Goal: Task Accomplishment & Management: Complete application form

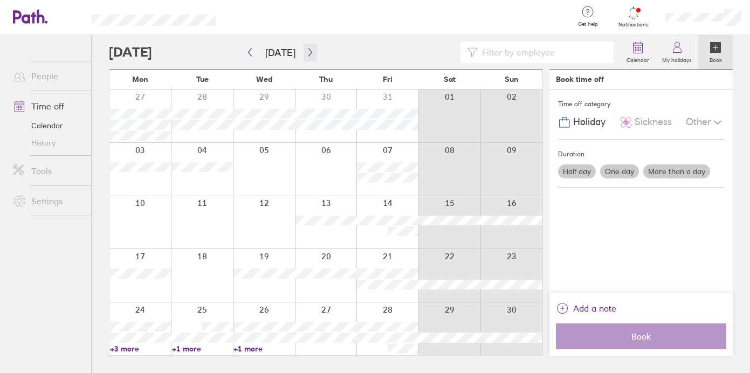
click at [306, 54] on icon "button" at bounding box center [310, 52] width 8 height 9
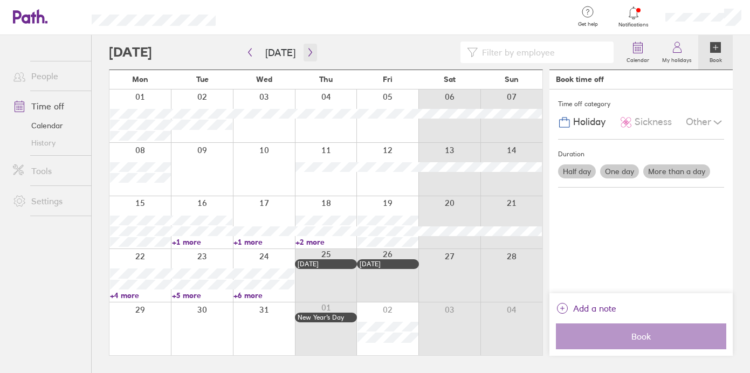
click at [306, 48] on icon "button" at bounding box center [310, 52] width 8 height 9
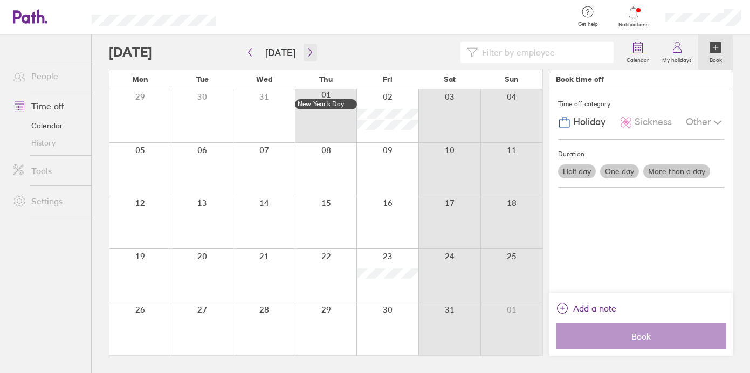
click at [306, 53] on icon "button" at bounding box center [310, 52] width 8 height 9
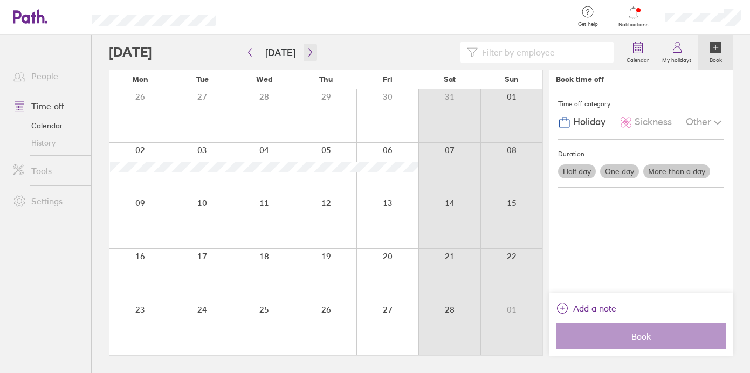
click at [306, 51] on icon "button" at bounding box center [310, 52] width 8 height 9
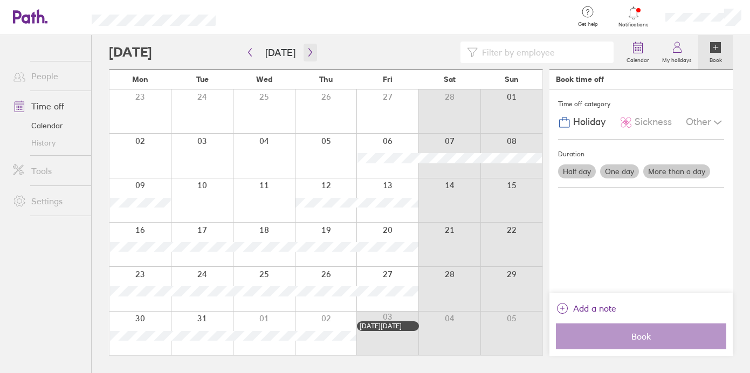
click at [306, 50] on icon "button" at bounding box center [310, 52] width 8 height 9
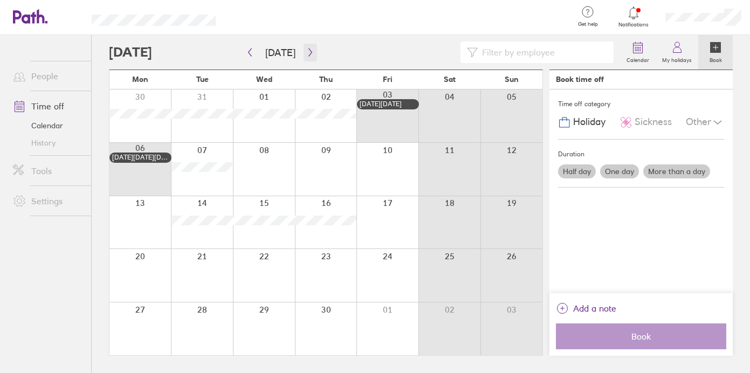
click at [306, 53] on icon "button" at bounding box center [310, 52] width 8 height 9
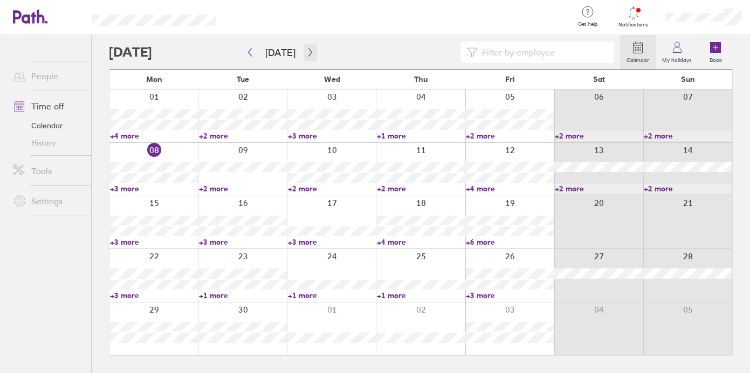
click at [304, 46] on button "button" at bounding box center [309, 53] width 13 height 18
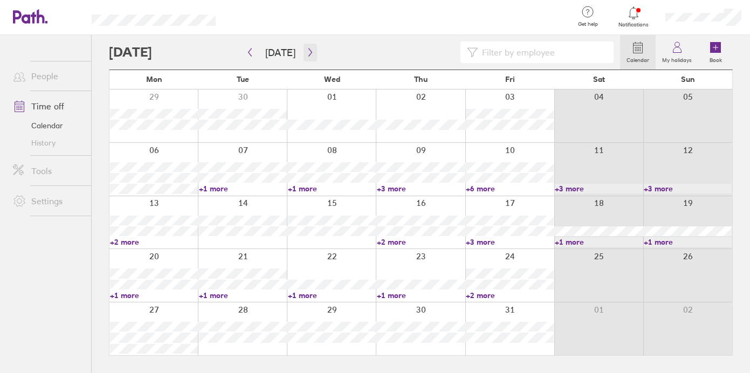
click at [306, 49] on icon "button" at bounding box center [310, 52] width 8 height 9
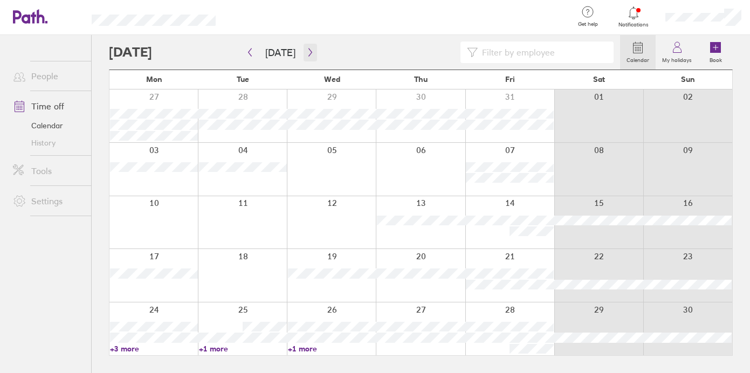
click at [306, 48] on icon "button" at bounding box center [310, 52] width 8 height 9
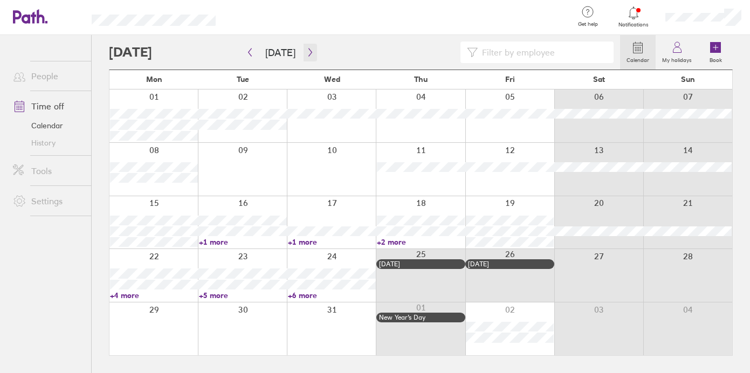
click at [306, 50] on icon "button" at bounding box center [310, 52] width 8 height 9
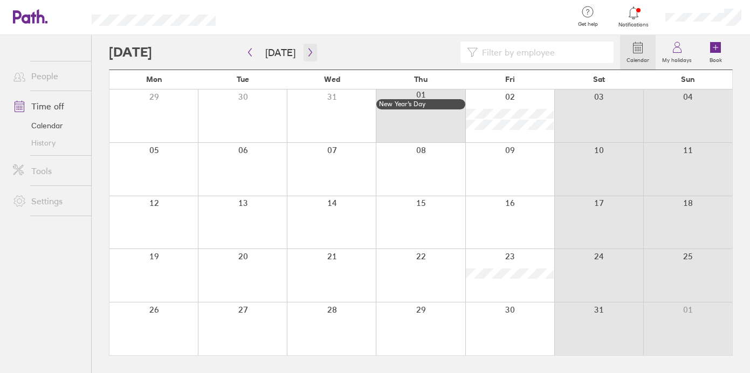
click at [306, 50] on icon "button" at bounding box center [310, 52] width 8 height 9
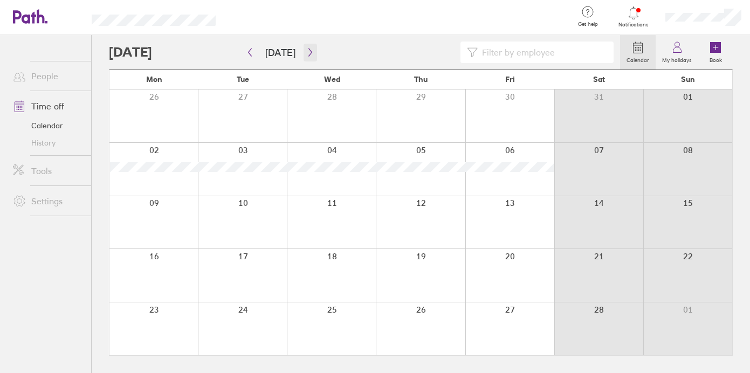
click at [306, 51] on icon "button" at bounding box center [310, 52] width 8 height 9
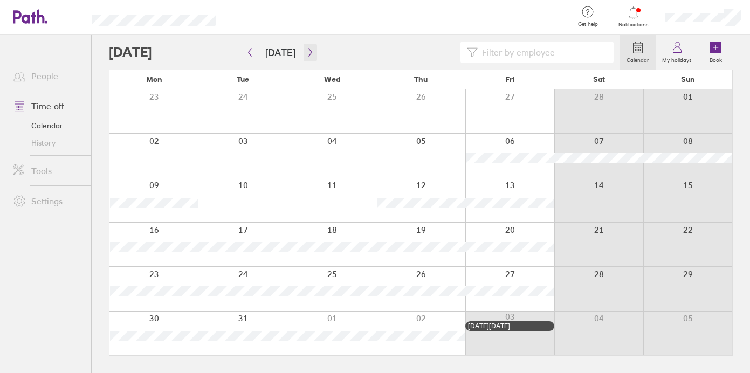
click at [308, 49] on icon "button" at bounding box center [309, 53] width 3 height 8
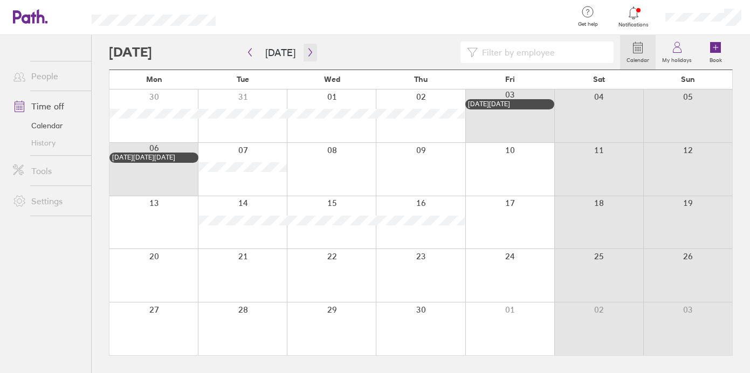
click at [308, 49] on icon "button" at bounding box center [309, 53] width 3 height 8
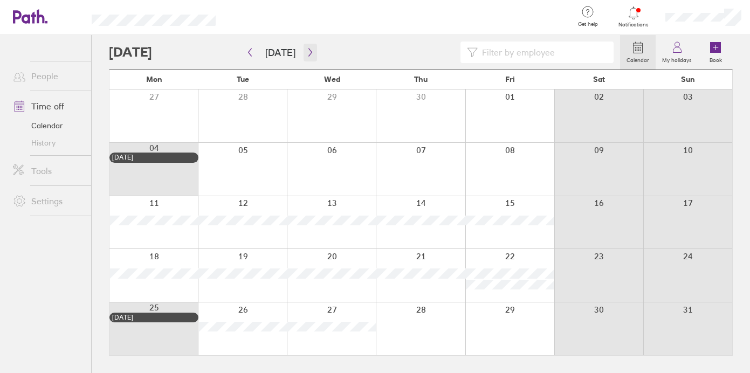
click at [306, 51] on icon "button" at bounding box center [310, 52] width 8 height 9
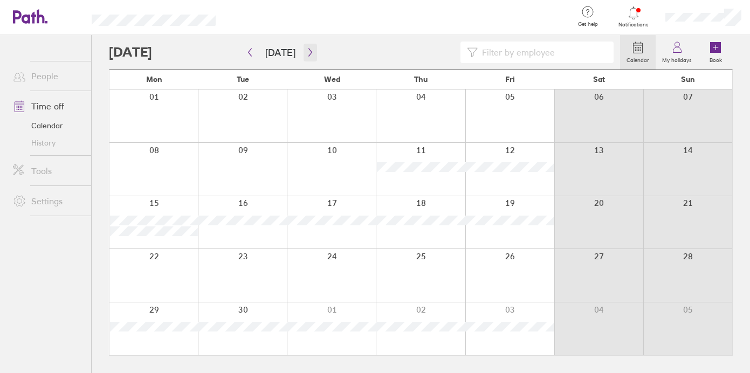
click at [306, 51] on icon "button" at bounding box center [310, 52] width 8 height 9
click at [142, 237] on div at bounding box center [153, 222] width 88 height 53
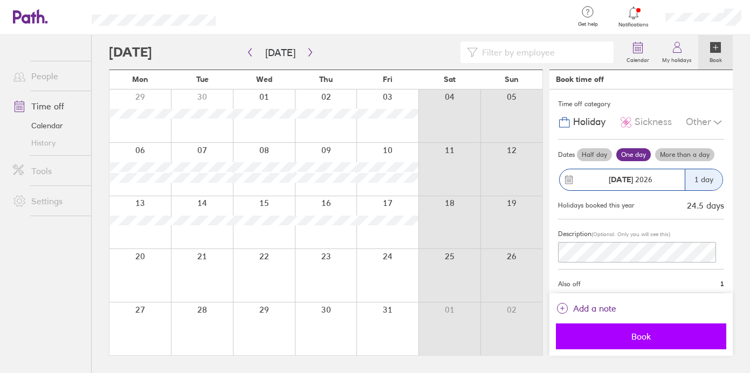
click at [641, 338] on span "Book" at bounding box center [640, 336] width 155 height 10
